Goal: Task Accomplishment & Management: Complete application form

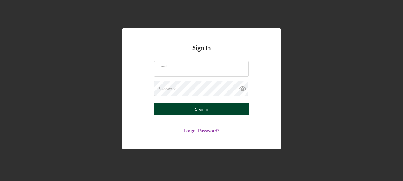
type input "[PERSON_NAME][EMAIL_ADDRESS][PERSON_NAME][DOMAIN_NAME]"
click at [207, 105] on div "Sign In" at bounding box center [201, 109] width 13 height 13
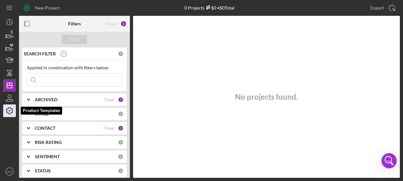
click at [12, 110] on icon "button" at bounding box center [9, 111] width 6 height 6
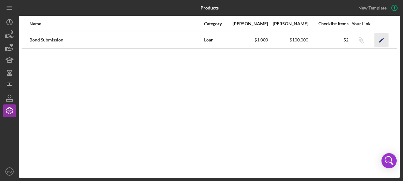
click at [382, 39] on icon "Icon/Edit" at bounding box center [382, 40] width 14 height 14
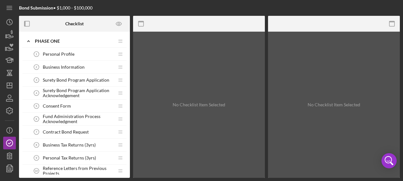
click at [77, 130] on span "Contract Bond Request" at bounding box center [66, 132] width 46 height 5
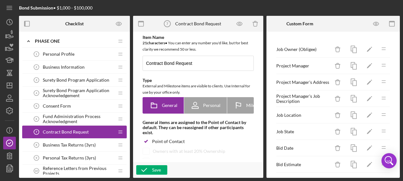
type textarea "<div>Please Fill out or upload bond request form.</div>"
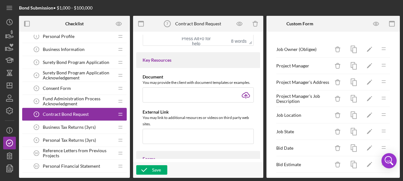
scroll to position [32, 0]
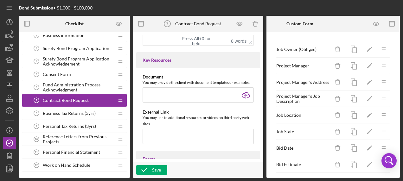
click at [81, 151] on span "Personal Financial Statement" at bounding box center [71, 152] width 57 height 5
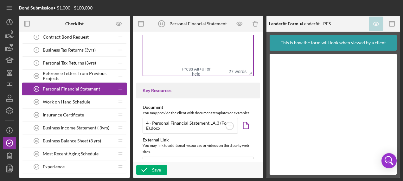
scroll to position [254, 0]
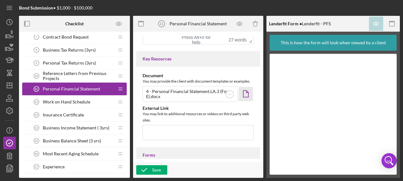
click at [245, 95] on icon "Icon/Document" at bounding box center [246, 94] width 14 height 14
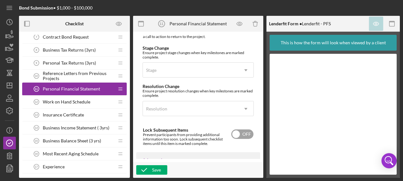
scroll to position [481, 0]
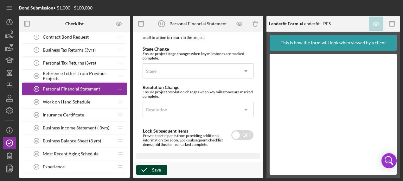
click at [154, 169] on div "Save" at bounding box center [156, 170] width 9 height 10
click at [81, 100] on span "Work on Hand Schedule" at bounding box center [67, 102] width 48 height 5
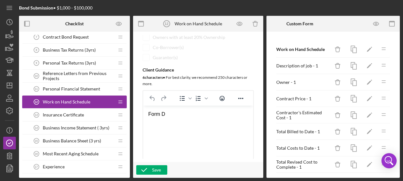
scroll to position [127, 0]
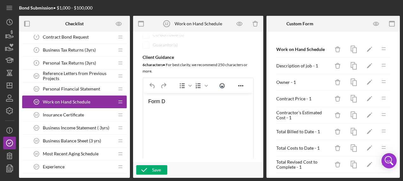
drag, startPoint x: 165, startPoint y: 102, endPoint x: 146, endPoint y: 101, distance: 19.4
click at [165, 102] on div "Form D" at bounding box center [198, 101] width 100 height 7
click at [150, 100] on div "Form D" at bounding box center [198, 101] width 100 height 7
drag, startPoint x: 148, startPoint y: 100, endPoint x: 167, endPoint y: 101, distance: 19.0
click at [161, 100] on html "Form D" at bounding box center [198, 101] width 110 height 17
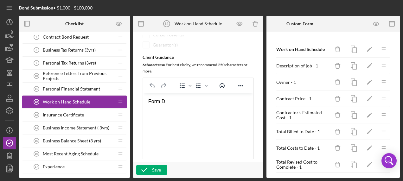
click at [167, 101] on div "Form D" at bounding box center [198, 101] width 100 height 7
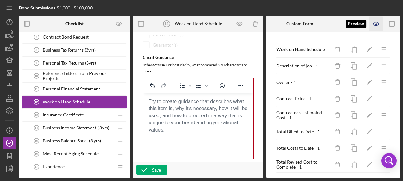
click at [375, 24] on icon "button" at bounding box center [376, 24] width 14 height 14
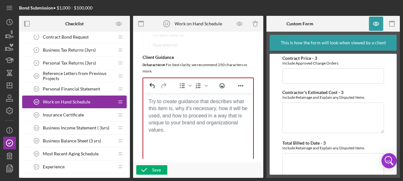
scroll to position [729, 0]
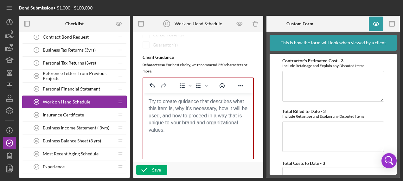
click at [149, 99] on body "Rich Text Area. Press ALT-0 for help." at bounding box center [198, 101] width 100 height 7
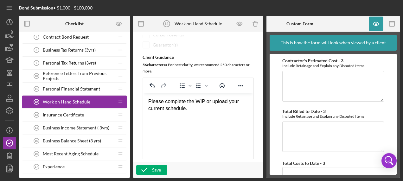
click at [199, 101] on div "Please complete the WIP or upload your current schedule." at bounding box center [198, 105] width 100 height 14
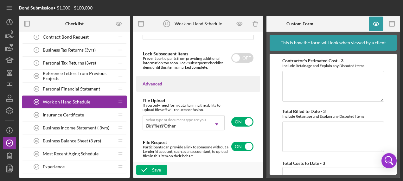
scroll to position [587, 0]
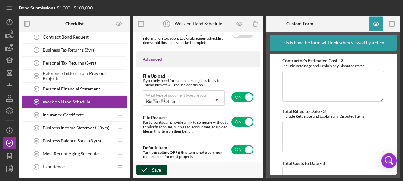
click at [155, 169] on div "Save" at bounding box center [156, 170] width 9 height 10
click at [64, 113] on span "Insurance Certificate" at bounding box center [63, 115] width 41 height 5
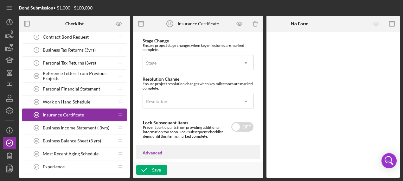
scroll to position [539, 0]
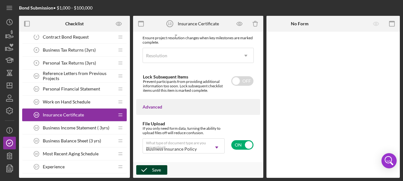
click at [158, 166] on div "Save" at bounding box center [156, 170] width 9 height 10
click at [70, 126] on span "Business Income Statement ( 3yrs)" at bounding box center [76, 128] width 67 height 5
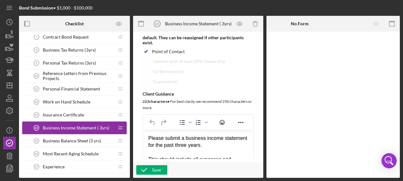
scroll to position [127, 0]
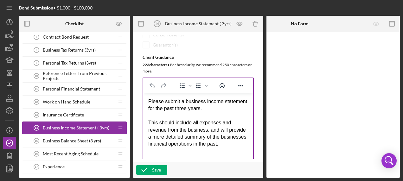
click at [203, 108] on div "Please submit a business income statement for the past three years." at bounding box center [198, 105] width 100 height 14
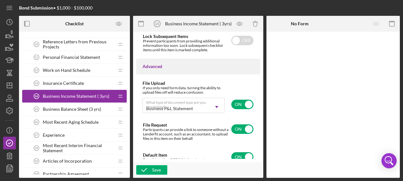
click at [71, 107] on span "Business Balance Sheet (3 yrs)" at bounding box center [72, 109] width 58 height 5
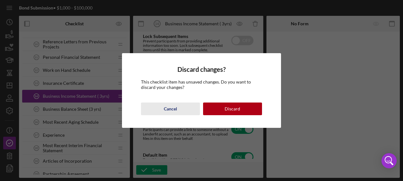
click at [176, 107] on div "Cancel" at bounding box center [170, 109] width 13 height 13
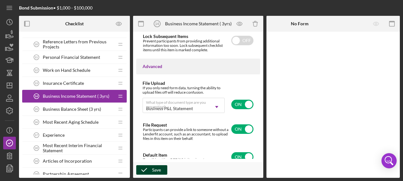
click at [146, 170] on icon "button" at bounding box center [144, 170] width 16 height 16
click at [68, 107] on span "Business Balance Sheet (3 yrs)" at bounding box center [72, 109] width 58 height 5
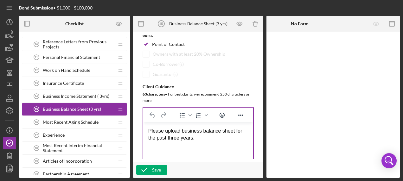
scroll to position [158, 0]
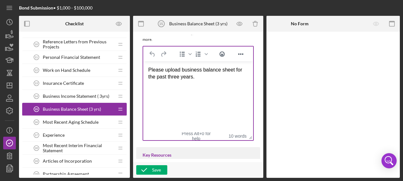
click at [202, 75] on div "Please upload business balance sheet for the past three years." at bounding box center [198, 73] width 100 height 14
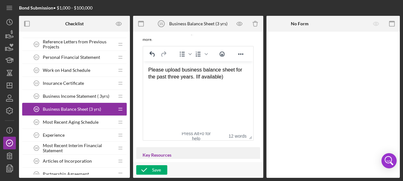
drag, startPoint x: 195, startPoint y: 75, endPoint x: 203, endPoint y: 75, distance: 7.6
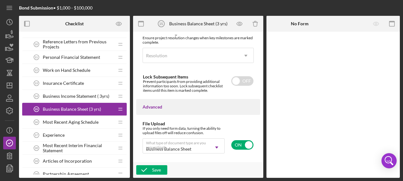
scroll to position [571, 0]
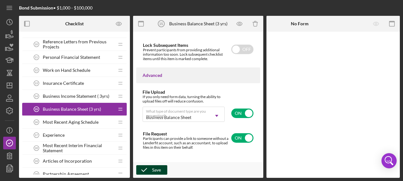
click at [153, 169] on div "Save" at bounding box center [156, 170] width 9 height 10
click at [85, 120] on span "Most Recent Aging Schedule" at bounding box center [71, 122] width 56 height 5
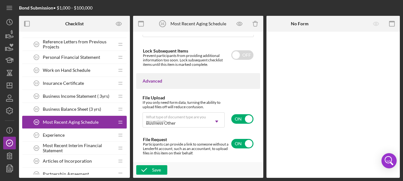
scroll to position [571, 0]
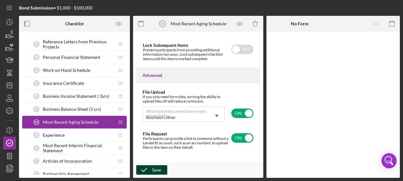
click at [157, 169] on div "Save" at bounding box center [156, 170] width 9 height 10
click at [63, 133] on span "Experience" at bounding box center [54, 135] width 22 height 5
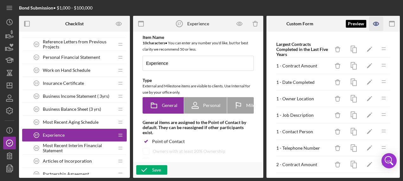
click at [378, 23] on icon "button" at bounding box center [375, 23] width 5 height 3
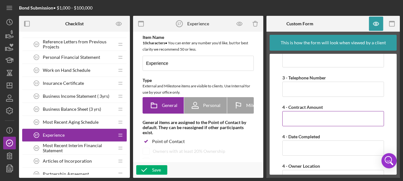
scroll to position [412, 0]
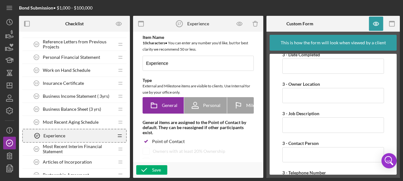
click at [120, 135] on icon "Icon/Drag" at bounding box center [119, 136] width 13 height 13
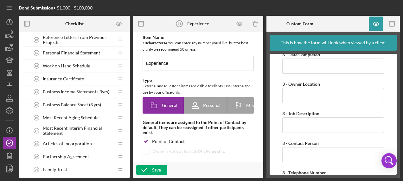
scroll to position [167, 0]
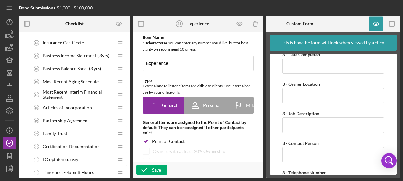
click at [71, 90] on span "Most Recent Interim Financial Statement" at bounding box center [78, 95] width 71 height 10
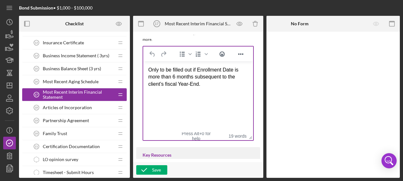
scroll to position [127, 0]
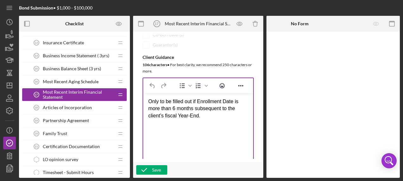
click at [198, 114] on p "Only to be filled out if Enrollment Date is more than 6 months subsequent to th…" at bounding box center [198, 108] width 100 height 21
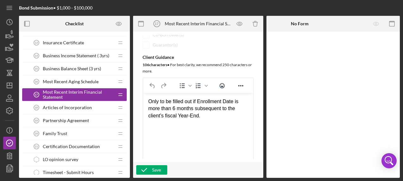
click at [150, 101] on p "Only to be filled out if Enrollment Date is more than 6 months subsequent to th…" at bounding box center [198, 108] width 100 height 21
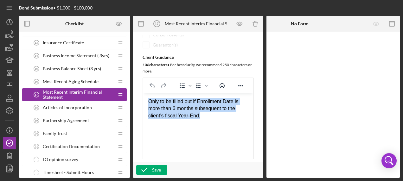
drag, startPoint x: 149, startPoint y: 101, endPoint x: 221, endPoint y: 113, distance: 73.1
click at [221, 113] on p "Only to be filled out if Enrollment Date is more than 6 months subsequent to th…" at bounding box center [198, 108] width 100 height 21
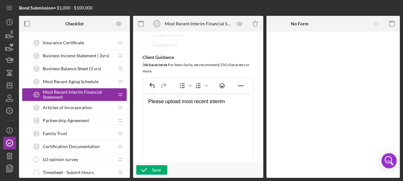
click at [210, 101] on div "Please upload most recent interim" at bounding box center [198, 101] width 100 height 7
click at [232, 101] on div "Please upload most recent Interim" at bounding box center [198, 101] width 100 height 7
click at [210, 102] on div "Please upload most recent Interim statement" at bounding box center [198, 105] width 100 height 14
click at [172, 108] on div "Please upload most recent interim statement" at bounding box center [198, 105] width 100 height 14
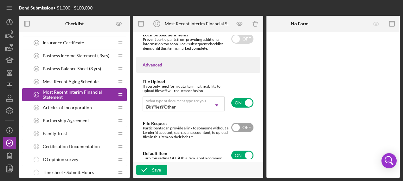
scroll to position [587, 0]
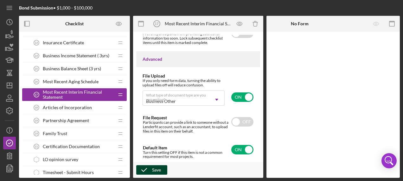
click at [159, 167] on div "Save" at bounding box center [156, 170] width 9 height 10
click at [76, 103] on div "Articles of Incorporation 18 Articles of Incorporation" at bounding box center [72, 107] width 84 height 13
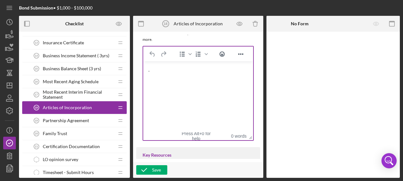
scroll to position [127, 0]
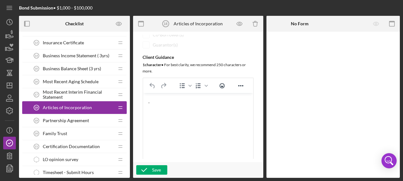
click at [154, 102] on div "." at bounding box center [198, 101] width 100 height 7
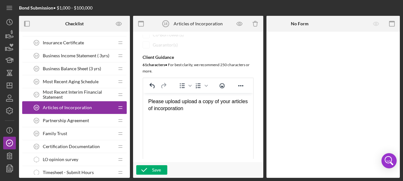
click at [180, 102] on div "Please upload upload a copy of your articles of incorporation" at bounding box center [198, 105] width 100 height 14
click at [152, 117] on html "Please upload a copy of your articles of incorporation" at bounding box center [198, 105] width 110 height 24
drag, startPoint x: 178, startPoint y: 109, endPoint x: 184, endPoint y: 108, distance: 6.2
click at [178, 109] on div "Please upload a copy of your articles of incorporation" at bounding box center [198, 105] width 100 height 14
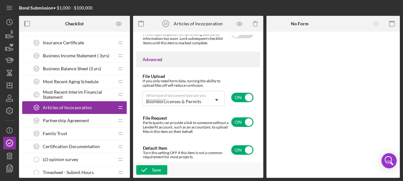
scroll to position [587, 0]
click at [158, 169] on div "Save" at bounding box center [156, 170] width 9 height 10
click at [79, 118] on span "Partnership Agreement" at bounding box center [66, 120] width 46 height 5
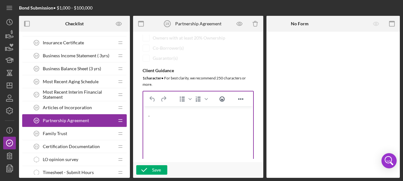
scroll to position [127, 0]
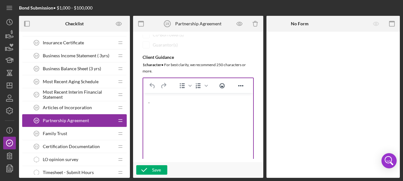
click at [152, 100] on div "." at bounding box center [198, 101] width 100 height 7
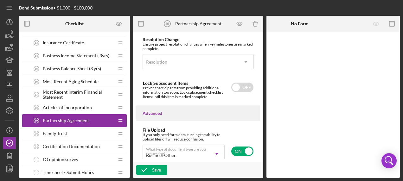
scroll to position [492, 0]
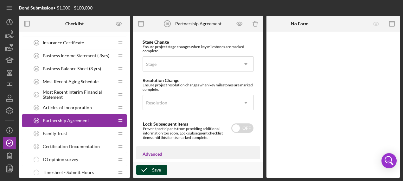
click at [153, 167] on div "Save" at bounding box center [156, 170] width 9 height 10
click at [78, 129] on div "Family Trust 20 Family Trust" at bounding box center [72, 133] width 84 height 13
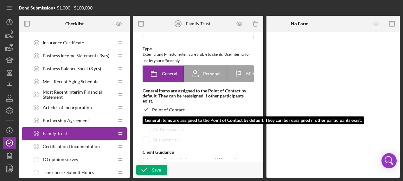
scroll to position [127, 0]
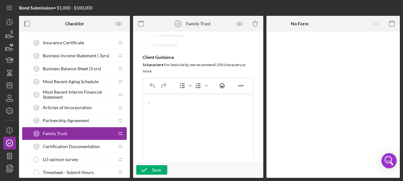
click at [154, 101] on div "." at bounding box center [198, 101] width 100 height 7
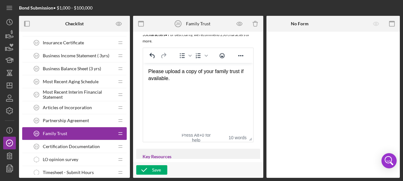
scroll to position [143, 0]
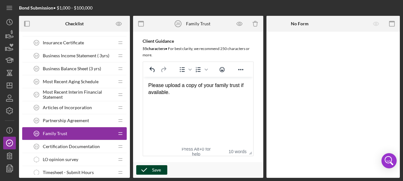
click at [156, 169] on div "Save" at bounding box center [156, 170] width 9 height 10
click at [86, 144] on span "Certification Documentation" at bounding box center [71, 146] width 57 height 5
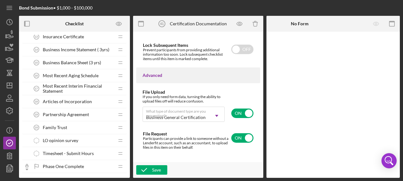
scroll to position [183, 0]
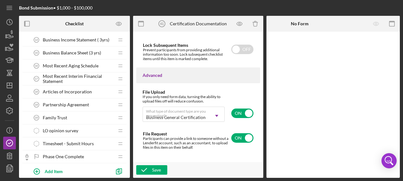
click at [88, 126] on div "LO opinion survey LO opinion survey" at bounding box center [72, 131] width 84 height 13
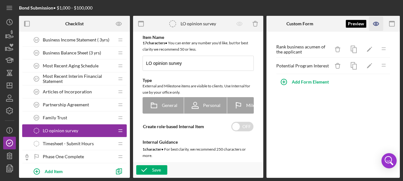
click at [377, 24] on icon "button" at bounding box center [376, 24] width 14 height 14
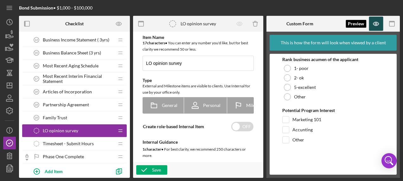
click at [377, 22] on icon "button" at bounding box center [375, 23] width 5 height 3
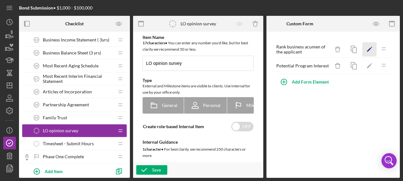
click at [370, 49] on polygon "button" at bounding box center [369, 50] width 4 height 4
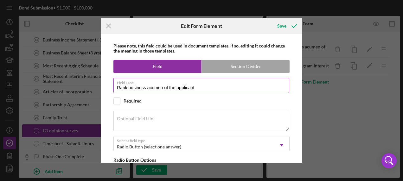
click at [204, 89] on input "Rank business acumen of the applicant" at bounding box center [201, 85] width 176 height 15
drag, startPoint x: 148, startPoint y: 87, endPoint x: 199, endPoint y: 91, distance: 51.5
click at [199, 91] on input "Rank business acumen of the applicant" at bounding box center [201, 85] width 176 height 15
type input "Rank business level"
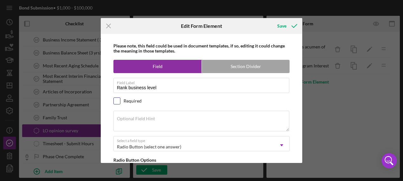
click at [115, 101] on input "checkbox" at bounding box center [117, 101] width 6 height 6
checkbox input "true"
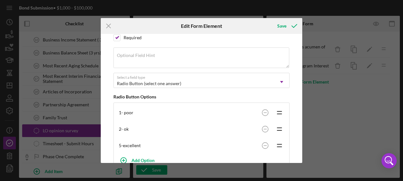
scroll to position [95, 0]
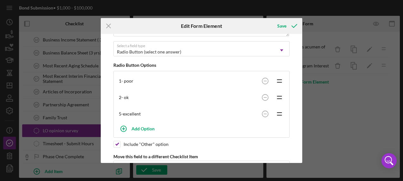
click at [125, 79] on div "1- poor" at bounding box center [189, 81] width 140 height 5
click at [124, 79] on div "1- poor" at bounding box center [189, 81] width 140 height 5
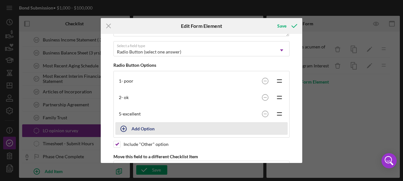
click at [148, 127] on div "Add Option" at bounding box center [143, 129] width 23 height 12
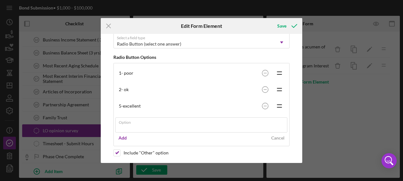
scroll to position [104, 0]
click at [264, 70] on circle at bounding box center [265, 72] width 6 height 6
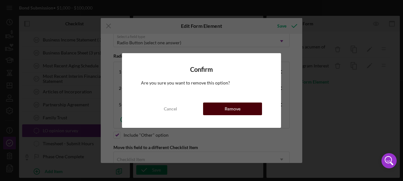
click at [245, 107] on button "Remove" at bounding box center [232, 109] width 59 height 13
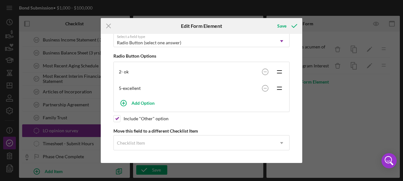
scroll to position [103, 0]
click at [264, 70] on circle at bounding box center [265, 73] width 6 height 6
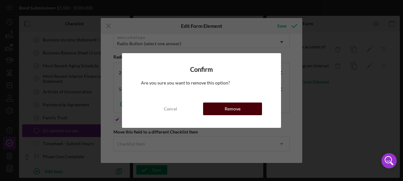
click at [242, 109] on button "Remove" at bounding box center [232, 109] width 59 height 13
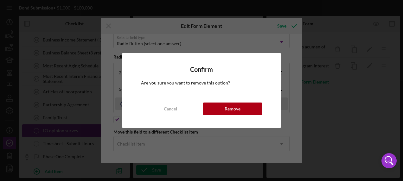
scroll to position [87, 0]
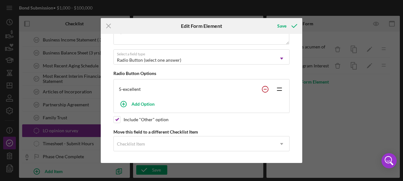
click at [262, 87] on circle at bounding box center [265, 89] width 6 height 6
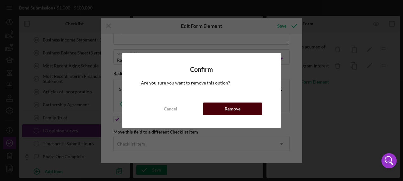
click at [250, 107] on button "Remove" at bounding box center [232, 109] width 59 height 13
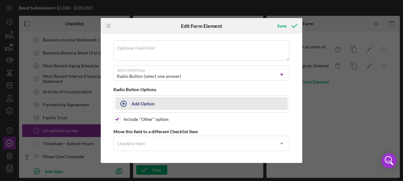
click at [147, 101] on div "Add Option" at bounding box center [143, 104] width 23 height 12
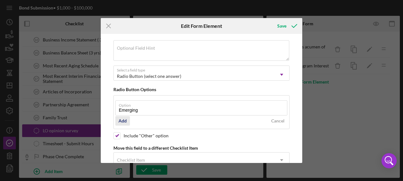
type input "Emerging"
click at [126, 120] on div "Add" at bounding box center [123, 121] width 8 height 10
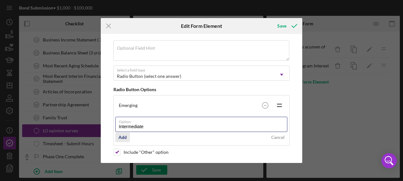
type input "Intermediate"
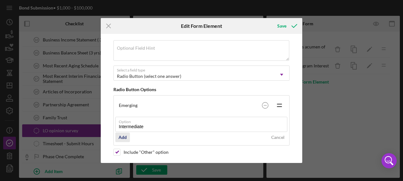
click at [122, 137] on div "Add" at bounding box center [123, 138] width 8 height 10
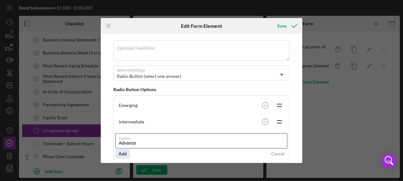
type input "Advanced"
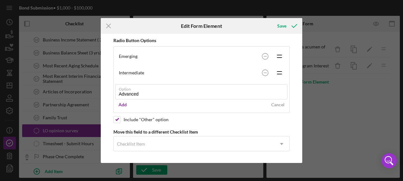
scroll to position [103, 0]
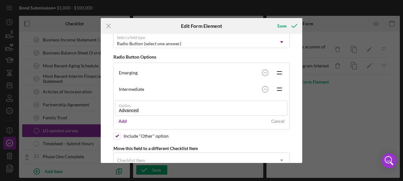
click at [233, 124] on div "Please note, this field could be used in document templates, if so, editing it …" at bounding box center [201, 98] width 195 height 129
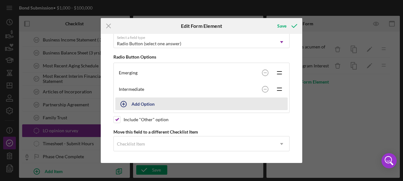
click at [153, 100] on div "Add Option" at bounding box center [143, 104] width 23 height 12
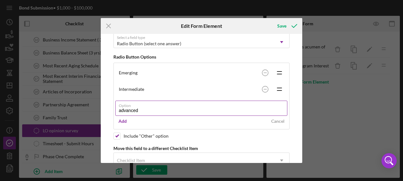
click at [121, 109] on input "advanced" at bounding box center [201, 108] width 172 height 15
type input "Advanced"
click at [123, 117] on div "Add" at bounding box center [123, 122] width 8 height 10
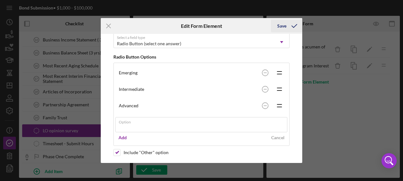
click at [282, 24] on div "Save" at bounding box center [281, 26] width 9 height 13
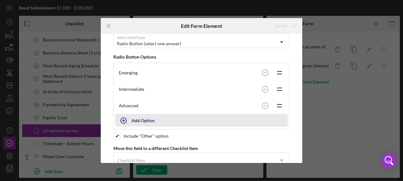
scroll to position [0, 0]
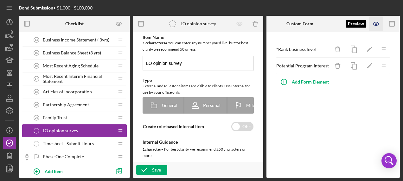
click at [376, 22] on icon "button" at bounding box center [375, 23] width 5 height 3
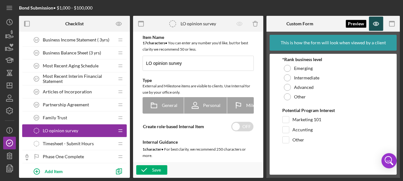
click at [375, 21] on icon "button" at bounding box center [376, 24] width 14 height 14
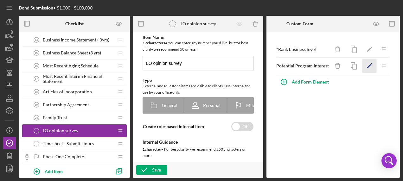
click at [372, 64] on icon "Icon/Edit" at bounding box center [370, 66] width 14 height 14
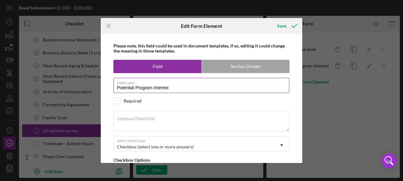
scroll to position [32, 0]
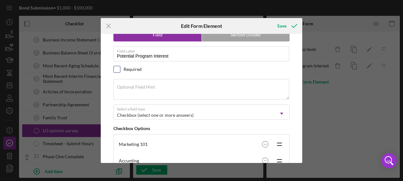
click at [118, 67] on input "checkbox" at bounding box center [117, 69] width 6 height 6
checkbox input "true"
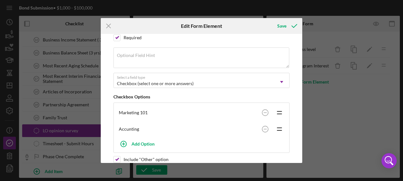
scroll to position [95, 0]
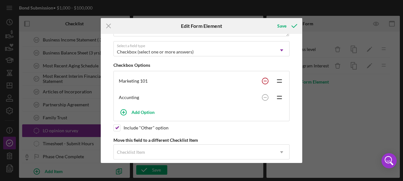
click at [262, 79] on circle at bounding box center [265, 81] width 6 height 6
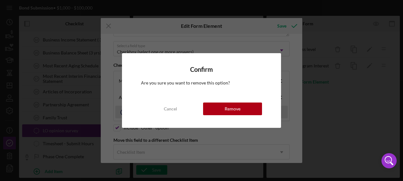
click at [249, 108] on button "Remove" at bounding box center [232, 109] width 59 height 13
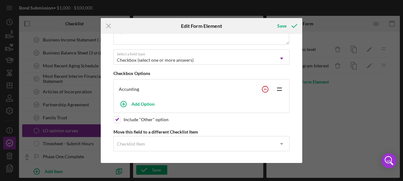
click at [265, 89] on circle at bounding box center [265, 89] width 6 height 6
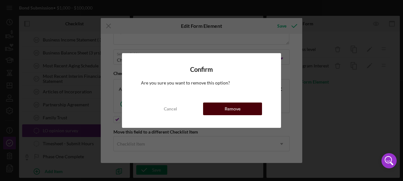
click at [240, 107] on div "Remove" at bounding box center [233, 109] width 16 height 13
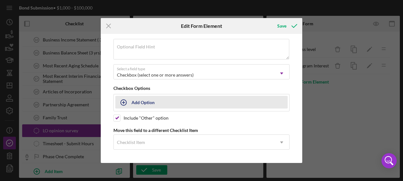
scroll to position [71, 0]
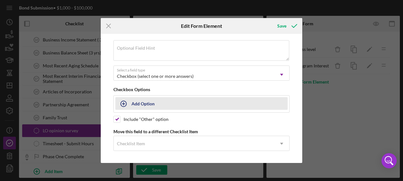
click at [146, 101] on div "Add Option" at bounding box center [143, 104] width 23 height 12
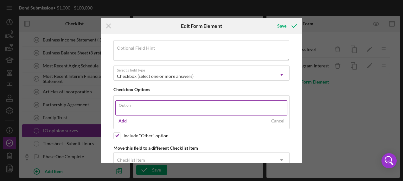
click at [144, 109] on input "Option" at bounding box center [201, 107] width 172 height 15
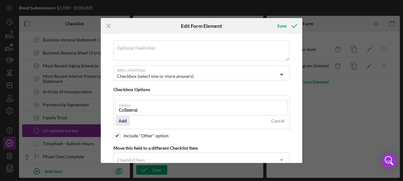
type input "Collateral"
click at [124, 119] on div "Add" at bounding box center [123, 121] width 8 height 10
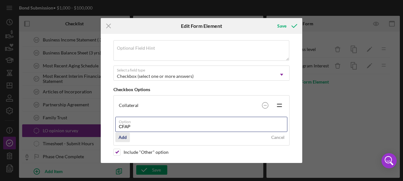
type input "CFAP"
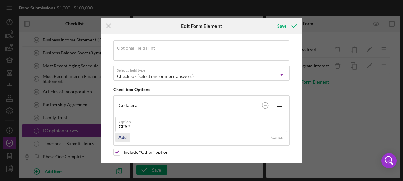
click at [126, 136] on div "Add" at bounding box center [123, 138] width 8 height 10
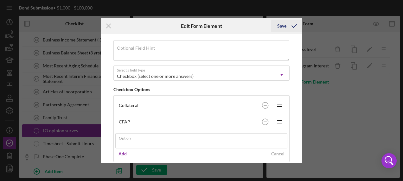
click at [281, 22] on div "Save" at bounding box center [281, 26] width 9 height 13
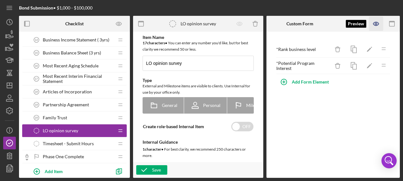
click at [376, 22] on icon "button" at bounding box center [376, 24] width 14 height 14
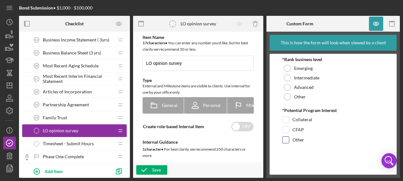
click at [300, 139] on label "Other" at bounding box center [299, 140] width 12 height 6
click at [289, 139] on input "Other" at bounding box center [286, 140] width 6 height 6
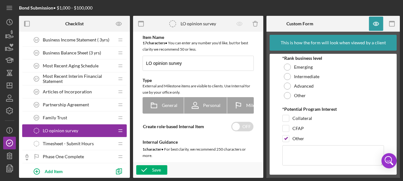
scroll to position [2, 0]
click at [285, 138] on input "Other" at bounding box center [286, 138] width 6 height 6
checkbox input "false"
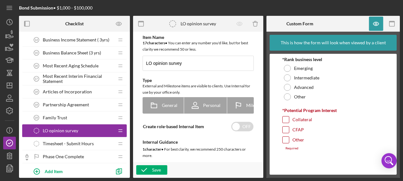
drag, startPoint x: 367, startPoint y: 127, endPoint x: 365, endPoint y: 121, distance: 6.8
click at [365, 123] on div "*Potential Program Interest Collateral CFAP Other Required" at bounding box center [333, 129] width 102 height 42
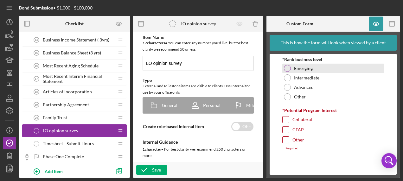
drag, startPoint x: 365, startPoint y: 121, endPoint x: 360, endPoint y: 55, distance: 66.4
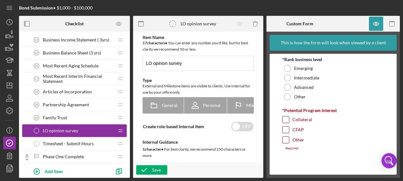
click at [346, 67] on div "Emerging" at bounding box center [333, 69] width 102 height 10
click at [376, 21] on icon "button" at bounding box center [376, 24] width 14 height 14
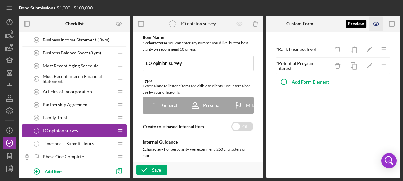
click at [377, 25] on icon "button" at bounding box center [376, 24] width 14 height 14
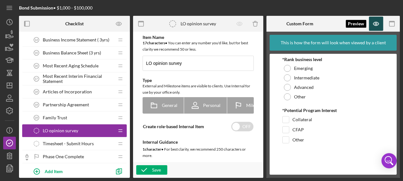
click at [377, 25] on icon "button" at bounding box center [376, 24] width 14 height 14
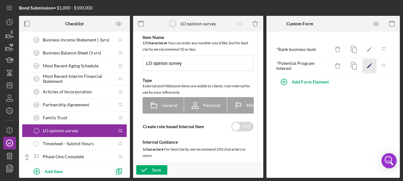
click at [366, 63] on icon "Icon/Edit" at bounding box center [370, 66] width 14 height 14
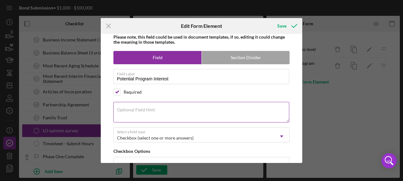
scroll to position [32, 0]
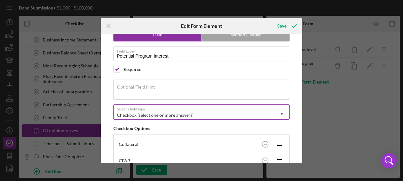
click at [281, 113] on icon "Icon/Dropdown Arrow" at bounding box center [281, 113] width 15 height 15
click at [305, 100] on div "Icon/Menu Close Edit Form Element Save Please note, this field could be used in…" at bounding box center [201, 90] width 403 height 181
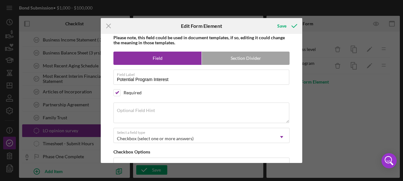
scroll to position [40, 0]
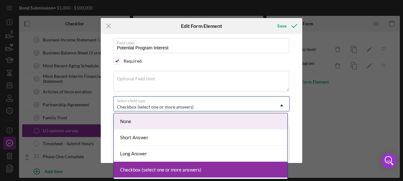
click at [281, 104] on icon "Icon/Dropdown Arrow" at bounding box center [281, 105] width 15 height 15
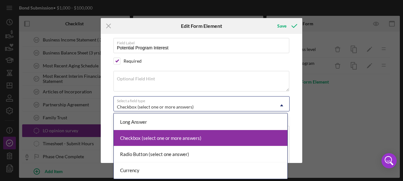
scroll to position [0, 0]
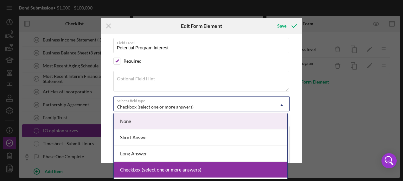
click at [348, 23] on div "Icon/Menu Close Edit Form Element Save Please note, this field could be used in…" at bounding box center [201, 90] width 403 height 181
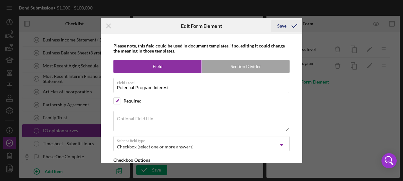
click at [281, 24] on div "Save" at bounding box center [281, 26] width 9 height 13
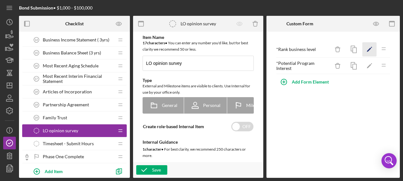
click at [370, 48] on icon "Icon/Edit" at bounding box center [370, 49] width 14 height 14
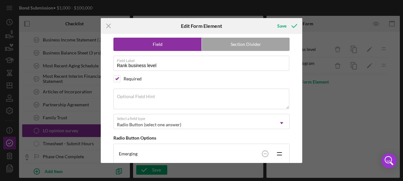
scroll to position [32, 0]
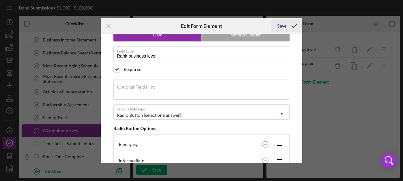
click at [283, 23] on div "Save" at bounding box center [281, 26] width 9 height 13
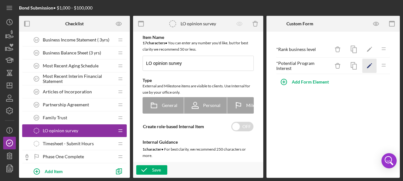
click at [370, 63] on icon "Icon/Edit" at bounding box center [370, 66] width 14 height 14
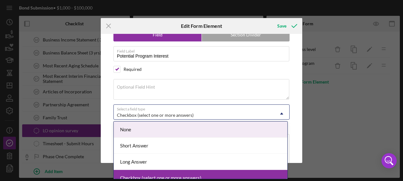
click at [203, 113] on div "Checkbox (select one or more answers)" at bounding box center [194, 115] width 160 height 15
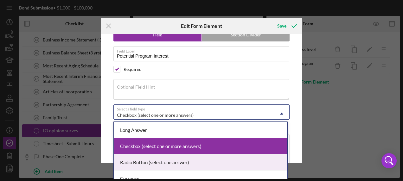
click at [154, 161] on div "Radio Button (select one answer)" at bounding box center [201, 163] width 174 height 16
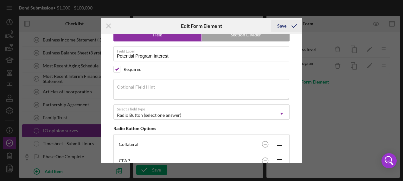
click at [285, 24] on div "Save" at bounding box center [281, 26] width 9 height 13
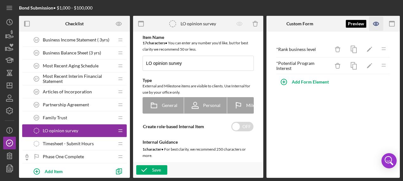
click at [378, 23] on icon "button" at bounding box center [376, 24] width 14 height 14
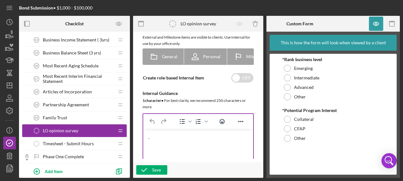
scroll to position [63, 0]
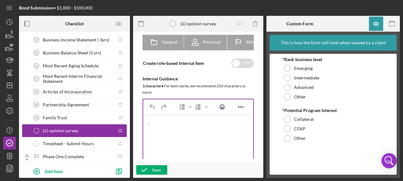
click at [153, 123] on div "." at bounding box center [198, 123] width 100 height 7
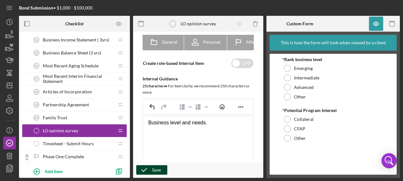
click at [152, 169] on button "Save" at bounding box center [151, 170] width 31 height 10
click at [97, 139] on div "Timesheet - Submit Hours Timesheet - Submit Hours" at bounding box center [72, 144] width 84 height 13
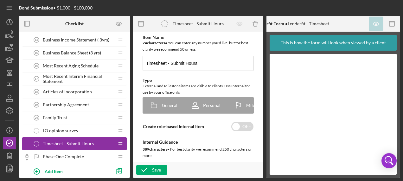
drag, startPoint x: 97, startPoint y: 139, endPoint x: 96, endPoint y: 144, distance: 4.5
click at [96, 144] on div "Timesheet - Submit Hours Timesheet - Submit Hours" at bounding box center [72, 144] width 84 height 13
click at [101, 141] on div "Timesheet - Submit Hours Timesheet - Submit Hours" at bounding box center [72, 144] width 84 height 13
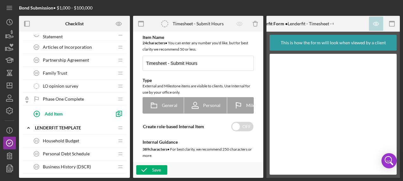
scroll to position [215, 0]
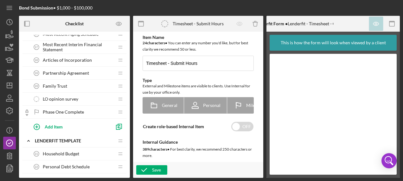
click at [96, 109] on div "Phase One Complete Phase One Complete" at bounding box center [72, 112] width 84 height 13
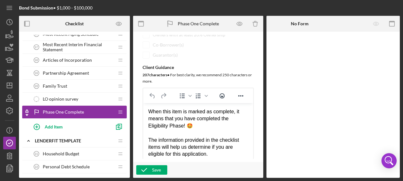
scroll to position [127, 0]
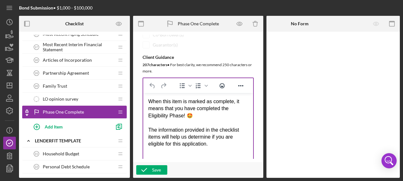
click at [169, 116] on div "When this item is marked as complete, it means that you have completed the Elig…" at bounding box center [198, 123] width 100 height 50
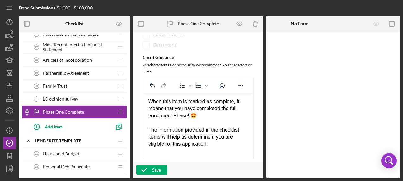
scroll to position [158, 0]
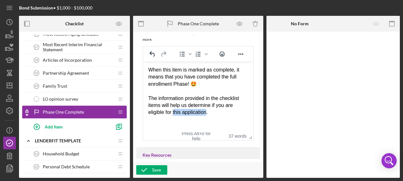
drag, startPoint x: 174, startPoint y: 112, endPoint x: 207, endPoint y: 112, distance: 33.6
click at [207, 112] on div "When this item is marked as complete, it means that you have completed the full…" at bounding box center [198, 91] width 100 height 50
click at [229, 112] on div "When this item is marked as complete, it means that you have completed the full…" at bounding box center [198, 91] width 100 height 50
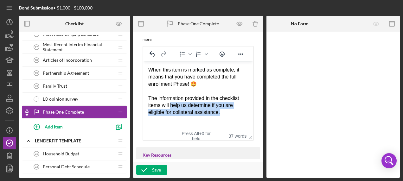
drag, startPoint x: 171, startPoint y: 105, endPoint x: 228, endPoint y: 111, distance: 57.4
click at [228, 111] on div "When this item is marked as complete, it means that you have completed the full…" at bounding box center [198, 91] width 100 height 50
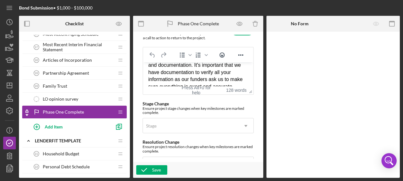
scroll to position [475, 0]
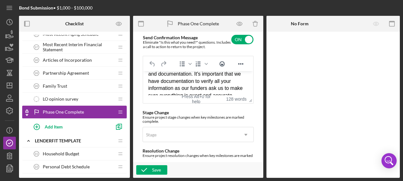
click at [229, 83] on div "When this item is marked as complete, it means that you have completed the Elig…" at bounding box center [198, 63] width 100 height 71
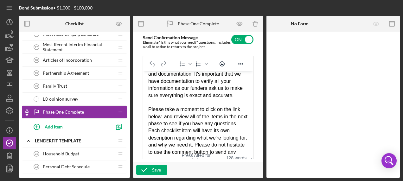
drag, startPoint x: 247, startPoint y: 103, endPoint x: 257, endPoint y: 162, distance: 59.8
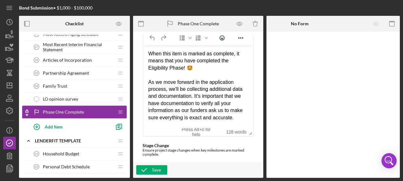
scroll to position [511, 0]
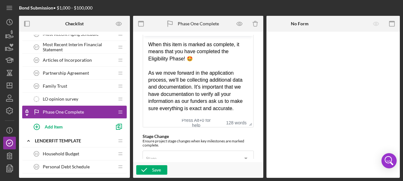
click at [148, 58] on div "When this item is marked as complete, it means that you have completed the Elig…" at bounding box center [198, 76] width 100 height 71
drag, startPoint x: 148, startPoint y: 58, endPoint x: 152, endPoint y: 58, distance: 4.1
click at [152, 58] on div "When this item is marked as complete, it means that you have completed the Elig…" at bounding box center [198, 76] width 100 height 71
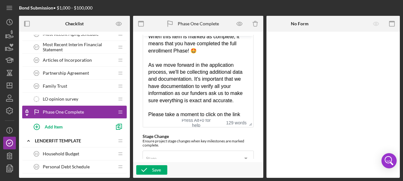
scroll to position [8, 0]
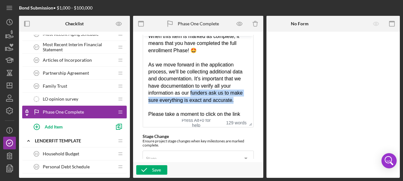
drag, startPoint x: 202, startPoint y: 93, endPoint x: 204, endPoint y: 105, distance: 12.4
click at [204, 104] on div "When this item is marked as complete, it means that you have completed the full…" at bounding box center [198, 68] width 100 height 71
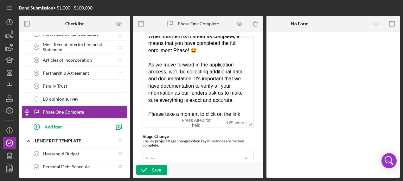
click at [196, 94] on div "When this item is marked as complete, it means that you have completed the full…" at bounding box center [198, 68] width 100 height 71
drag, startPoint x: 193, startPoint y: 94, endPoint x: 221, endPoint y: 94, distance: 27.6
click at [221, 94] on div "When this item is marked as complete, it means that you have completed the full…" at bounding box center [198, 68] width 100 height 71
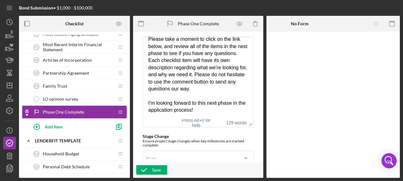
scroll to position [90, 0]
click at [158, 109] on div "I'm looking forward to this next phase in the application process!" at bounding box center [198, 107] width 100 height 14
drag, startPoint x: 280, startPoint y: 124, endPoint x: 259, endPoint y: 106, distance: 27.6
click at [280, 124] on div at bounding box center [333, 105] width 133 height 146
click at [156, 170] on div "Save" at bounding box center [156, 170] width 9 height 10
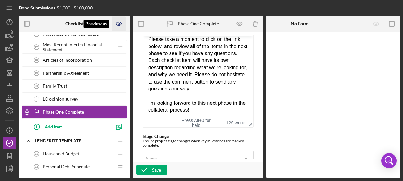
click at [118, 25] on icon "Preview as" at bounding box center [119, 24] width 14 height 14
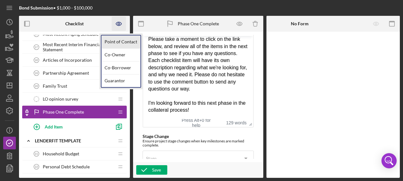
click at [115, 41] on link "Point of Contact" at bounding box center [120, 42] width 39 height 13
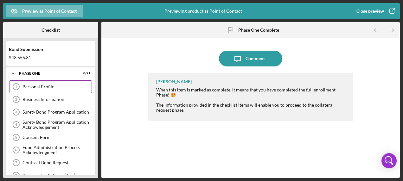
click at [43, 87] on div "Personal Profile" at bounding box center [57, 86] width 69 height 5
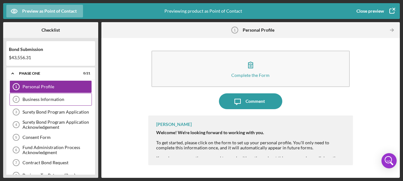
click at [50, 100] on div "Business Information" at bounding box center [57, 99] width 69 height 5
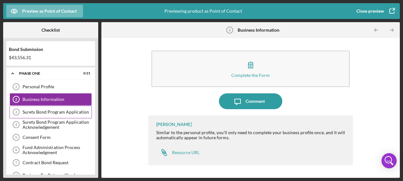
click at [48, 110] on div "Surety Bond Program Application" at bounding box center [57, 112] width 69 height 5
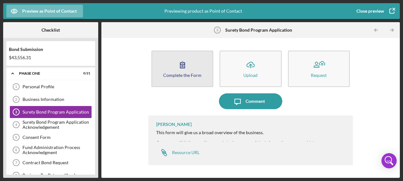
click at [189, 64] on icon "button" at bounding box center [183, 65] width 16 height 16
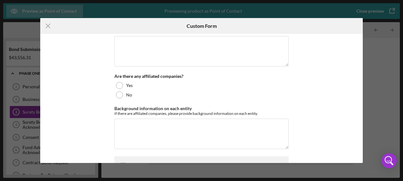
scroll to position [444, 0]
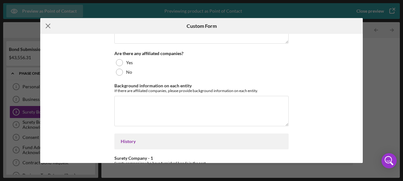
click at [49, 26] on icon "Icon/Menu Close" at bounding box center [48, 26] width 16 height 16
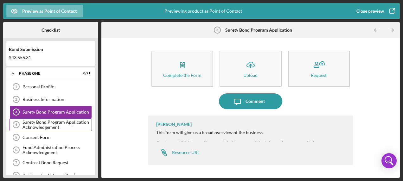
click at [46, 123] on div "Surety Bond Program Application Acknowledgement" at bounding box center [57, 125] width 69 height 10
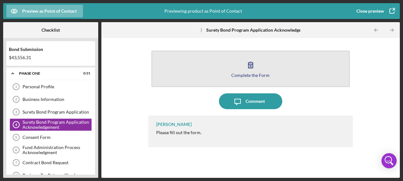
click at [219, 73] on button "Complete the Form Form" at bounding box center [251, 69] width 198 height 36
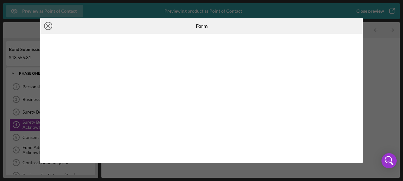
click at [47, 25] on line at bounding box center [48, 25] width 3 height 3
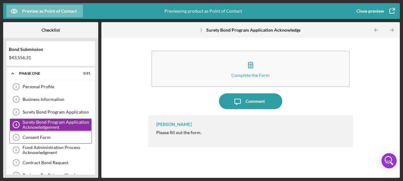
click at [41, 135] on div "Consent Form" at bounding box center [57, 137] width 69 height 5
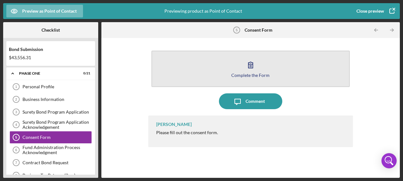
click at [276, 67] on button "Complete the Form Form" at bounding box center [251, 69] width 198 height 36
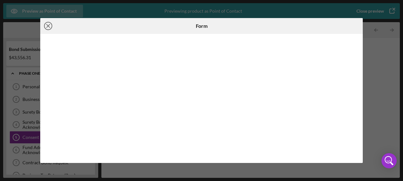
click at [46, 26] on icon "Icon/Close" at bounding box center [48, 26] width 16 height 16
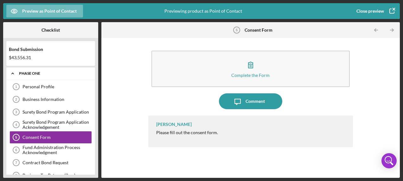
scroll to position [32, 0]
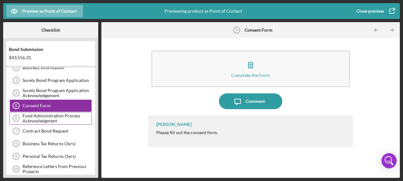
click at [42, 114] on div "Fund Administration Process Acknowledgment" at bounding box center [57, 118] width 69 height 10
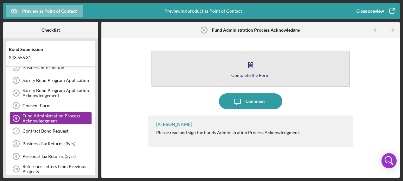
click at [195, 67] on button "Complete the Form Form" at bounding box center [251, 69] width 198 height 36
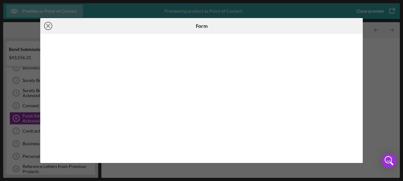
click at [48, 24] on icon "Icon/Close" at bounding box center [48, 26] width 16 height 16
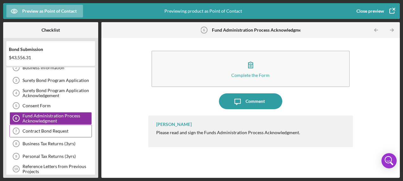
click at [62, 129] on div "Contract Bond Request" at bounding box center [57, 131] width 69 height 5
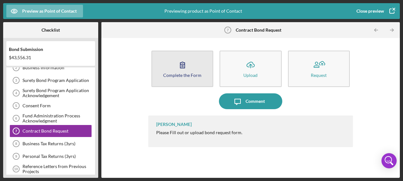
click at [177, 71] on icon "button" at bounding box center [183, 65] width 16 height 16
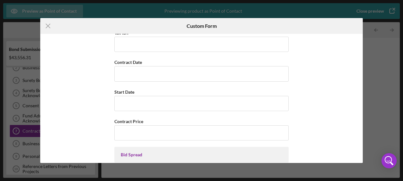
scroll to position [412, 0]
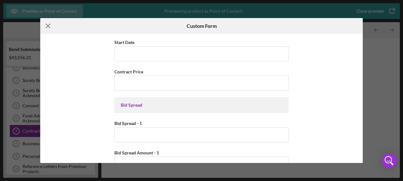
click at [48, 27] on line at bounding box center [48, 26] width 4 height 4
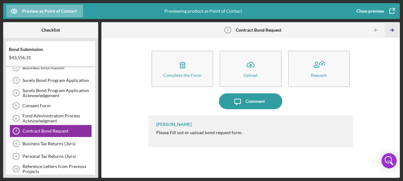
click at [391, 29] on icon "Icon/Table Pagination Arrow" at bounding box center [392, 30] width 14 height 14
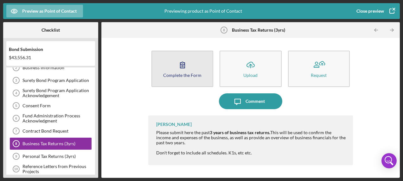
click at [186, 64] on icon "button" at bounding box center [183, 65] width 16 height 16
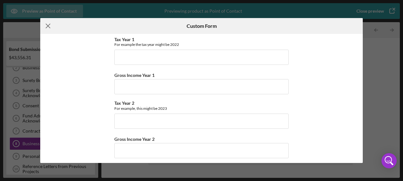
click at [48, 27] on icon "Icon/Menu Close" at bounding box center [48, 26] width 16 height 16
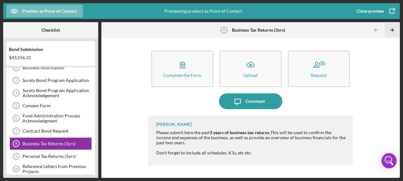
click at [391, 30] on icon "Icon/Table Pagination Arrow" at bounding box center [392, 30] width 14 height 14
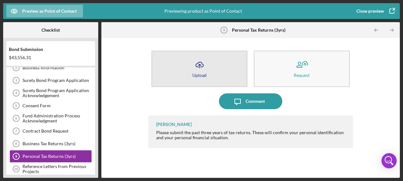
click at [228, 58] on button "Icon/Upload Upload" at bounding box center [200, 69] width 96 height 36
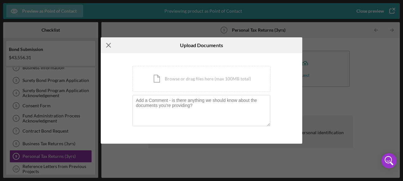
click at [109, 44] on icon "Icon/Menu Close" at bounding box center [109, 45] width 16 height 16
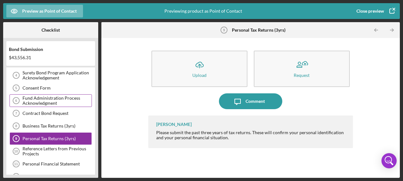
scroll to position [63, 0]
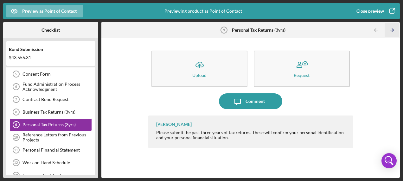
click at [391, 30] on icon "Icon/Table Pagination Arrow" at bounding box center [392, 30] width 14 height 14
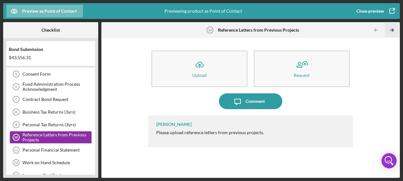
click at [391, 29] on icon "Icon/Table Pagination Arrow" at bounding box center [392, 30] width 14 height 14
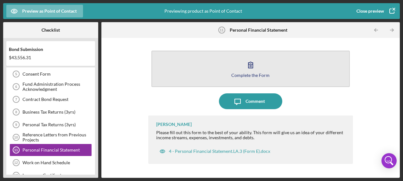
click at [224, 66] on button "Complete the Form Form" at bounding box center [251, 69] width 198 height 36
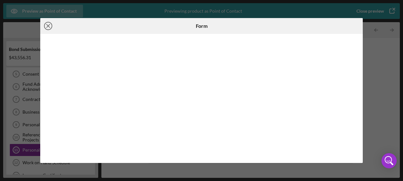
click at [48, 26] on line at bounding box center [48, 25] width 3 height 3
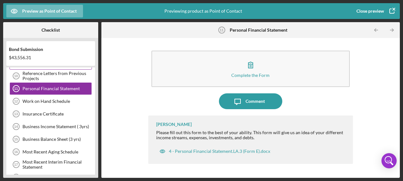
scroll to position [127, 0]
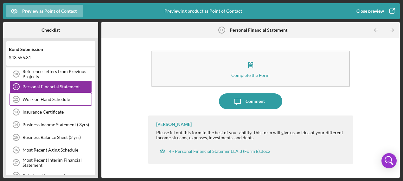
click at [58, 97] on div "Work on Hand Schedule" at bounding box center [57, 99] width 69 height 5
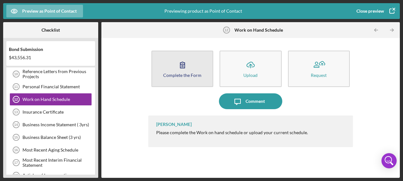
click at [188, 71] on icon "button" at bounding box center [183, 65] width 16 height 16
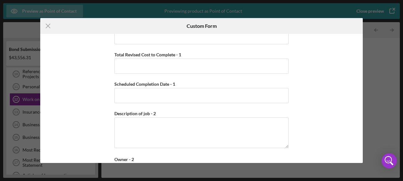
scroll to position [285, 0]
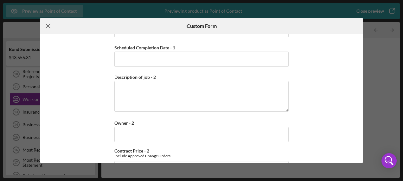
click at [45, 24] on icon "Icon/Menu Close" at bounding box center [48, 26] width 16 height 16
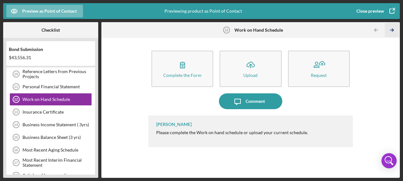
click at [393, 29] on icon "Icon/Table Pagination Arrow" at bounding box center [392, 30] width 14 height 14
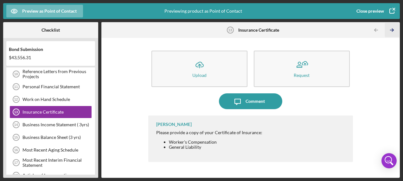
click at [393, 29] on icon "Icon/Table Pagination Arrow" at bounding box center [392, 30] width 14 height 14
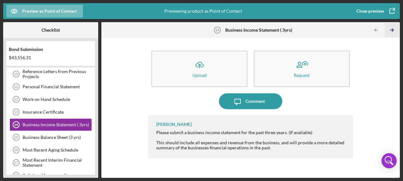
click at [391, 28] on icon "Icon/Table Pagination Arrow" at bounding box center [392, 30] width 14 height 14
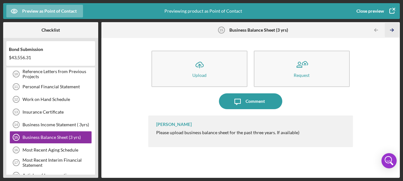
click at [391, 29] on icon "Icon/Table Pagination Arrow" at bounding box center [392, 30] width 14 height 14
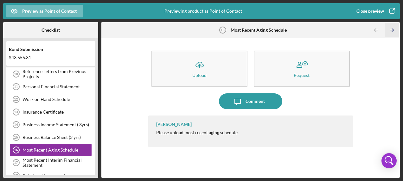
click at [391, 29] on icon "Icon/Table Pagination Arrow" at bounding box center [392, 30] width 14 height 14
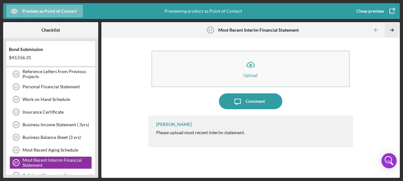
click at [393, 29] on polyline "button" at bounding box center [393, 30] width 2 height 3
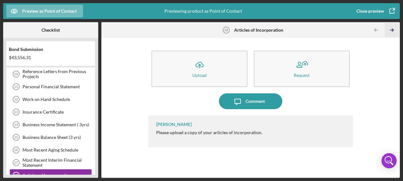
click at [393, 29] on icon "Icon/Table Pagination Arrow" at bounding box center [392, 30] width 14 height 14
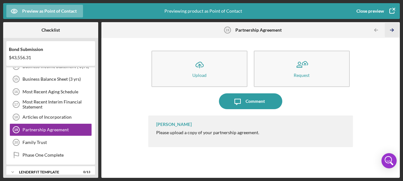
scroll to position [190, 0]
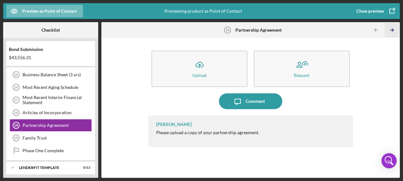
click at [393, 29] on icon "Icon/Table Pagination Arrow" at bounding box center [392, 30] width 14 height 14
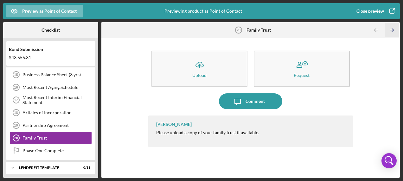
click at [393, 29] on icon "Icon/Table Pagination Arrow" at bounding box center [392, 30] width 14 height 14
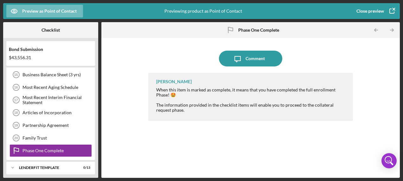
click at [374, 11] on div "Close preview" at bounding box center [371, 11] width 28 height 13
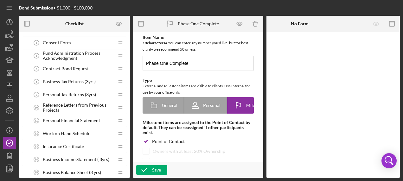
scroll to position [95, 0]
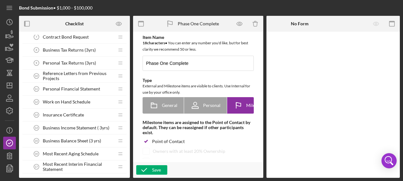
click at [66, 139] on span "Business Balance Sheet (3 yrs)" at bounding box center [72, 141] width 58 height 5
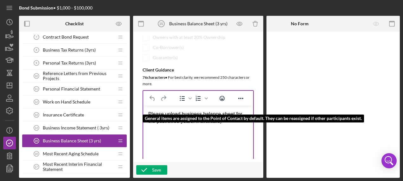
scroll to position [127, 0]
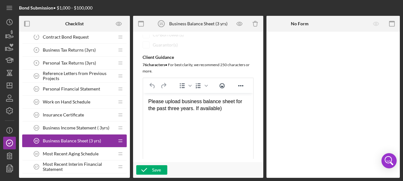
click at [194, 109] on div "Please upload business balance sheet for the past three years. If available)" at bounding box center [198, 105] width 100 height 14
click at [150, 172] on icon "button" at bounding box center [144, 170] width 16 height 16
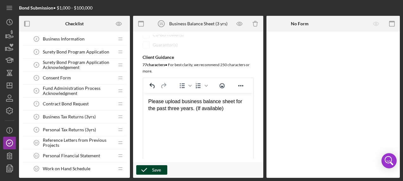
scroll to position [0, 0]
